Goal: Book appointment/travel/reservation

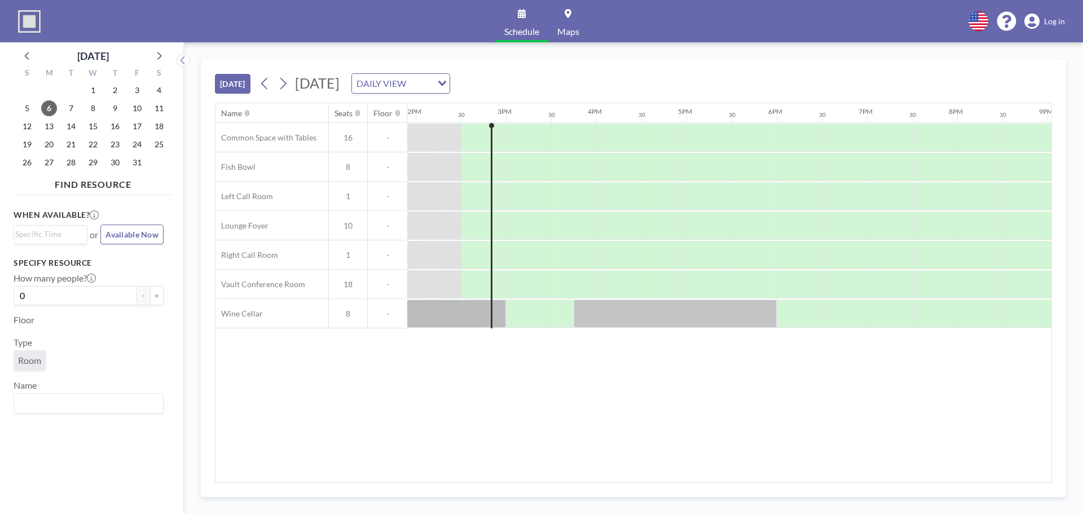
scroll to position [0, 1263]
